Goal: Check status: Check status

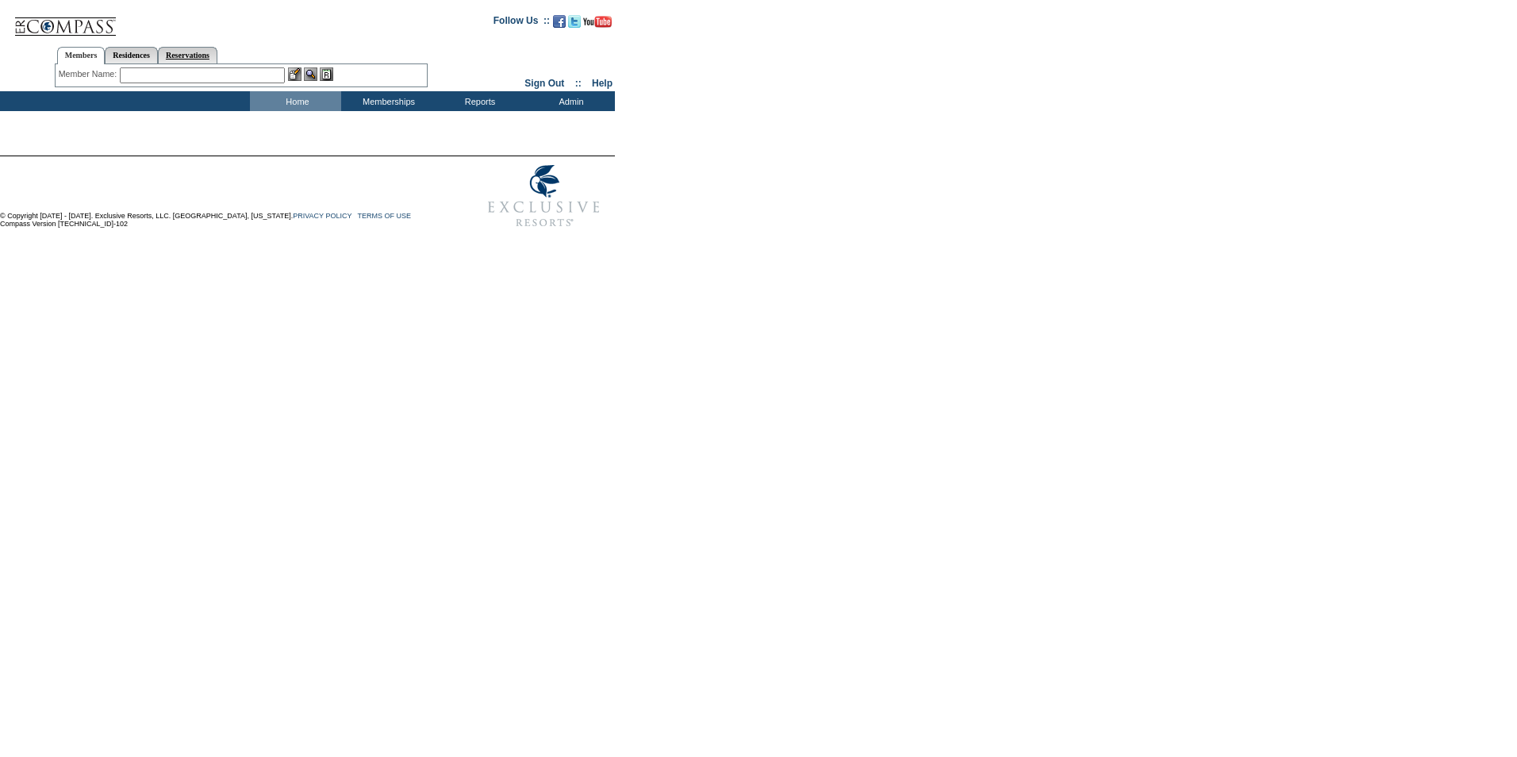
click at [197, 54] on link "Reservations" at bounding box center [187, 55] width 59 height 17
click at [144, 73] on input "text" at bounding box center [151, 75] width 70 height 16
paste input "1801885"
type input "1801885"
click at [198, 75] on img at bounding box center [195, 73] width 13 height 13
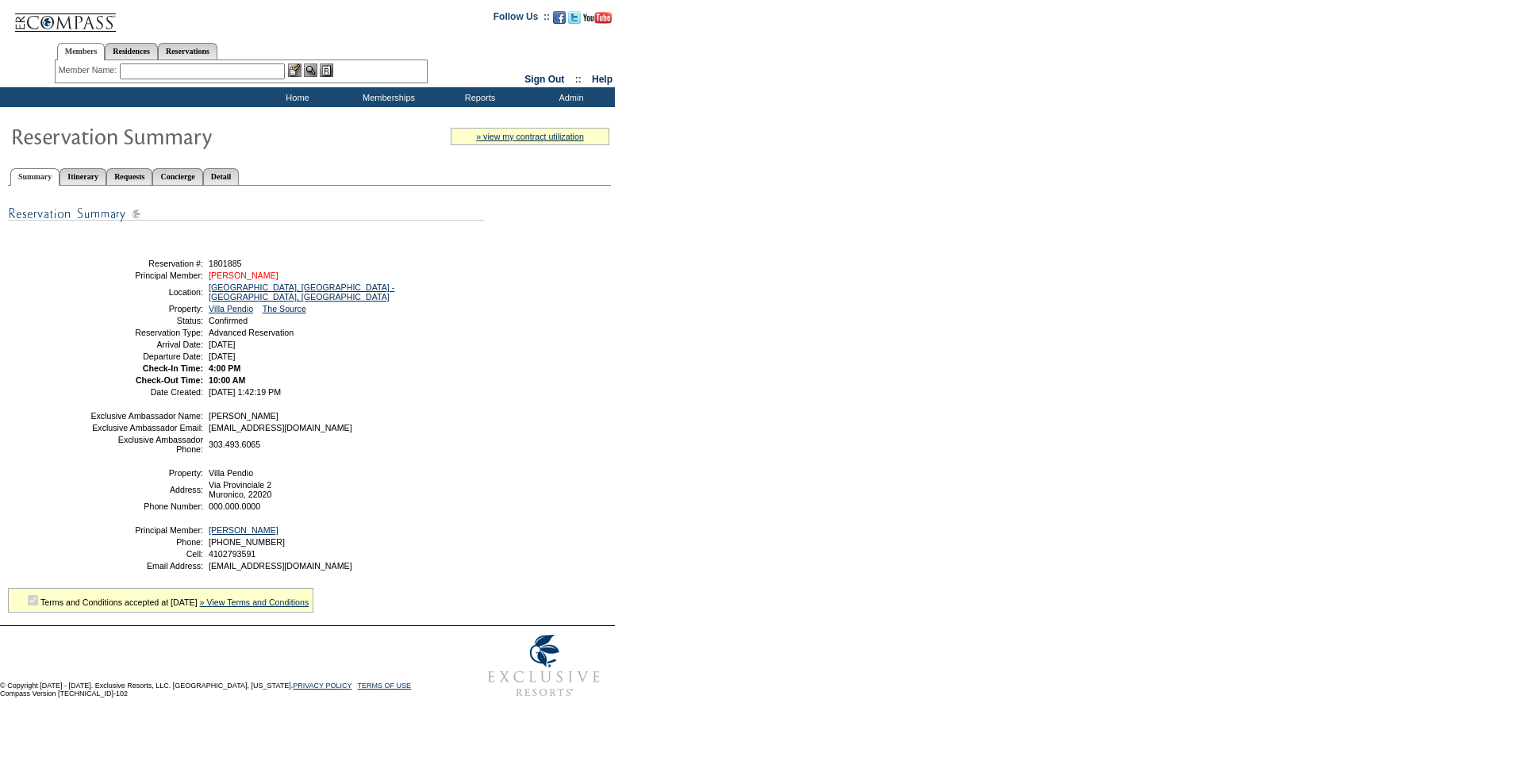
click at [264, 280] on link "[PERSON_NAME]" at bounding box center [244, 275] width 70 height 10
